Goal: Task Accomplishment & Management: Manage account settings

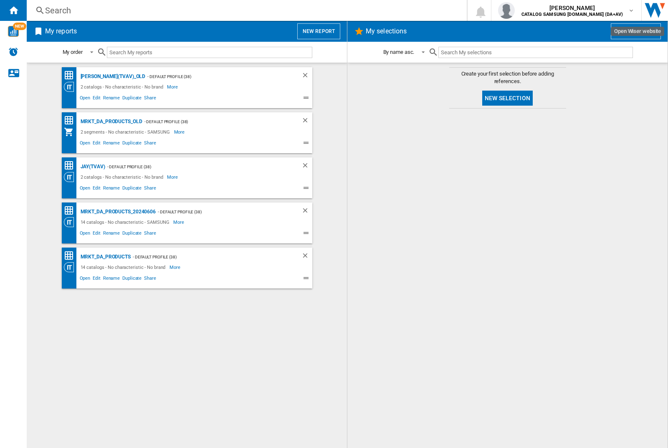
click at [144, 50] on input "text" at bounding box center [209, 52] width 205 height 11
click at [515, 10] on img "button" at bounding box center [506, 10] width 17 height 17
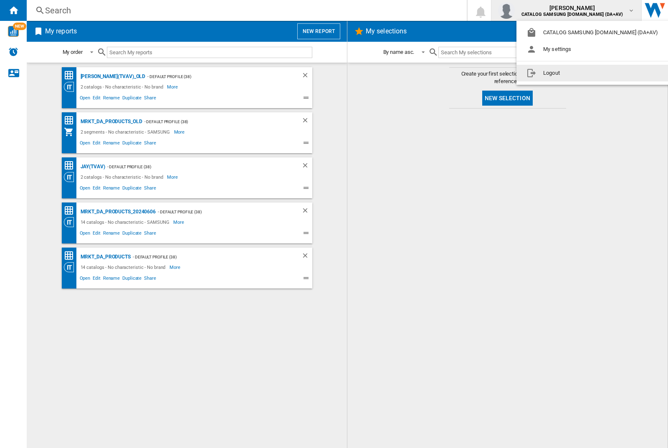
click at [581, 73] on button "Logout" at bounding box center [593, 73] width 155 height 17
